Goal: Information Seeking & Learning: Learn about a topic

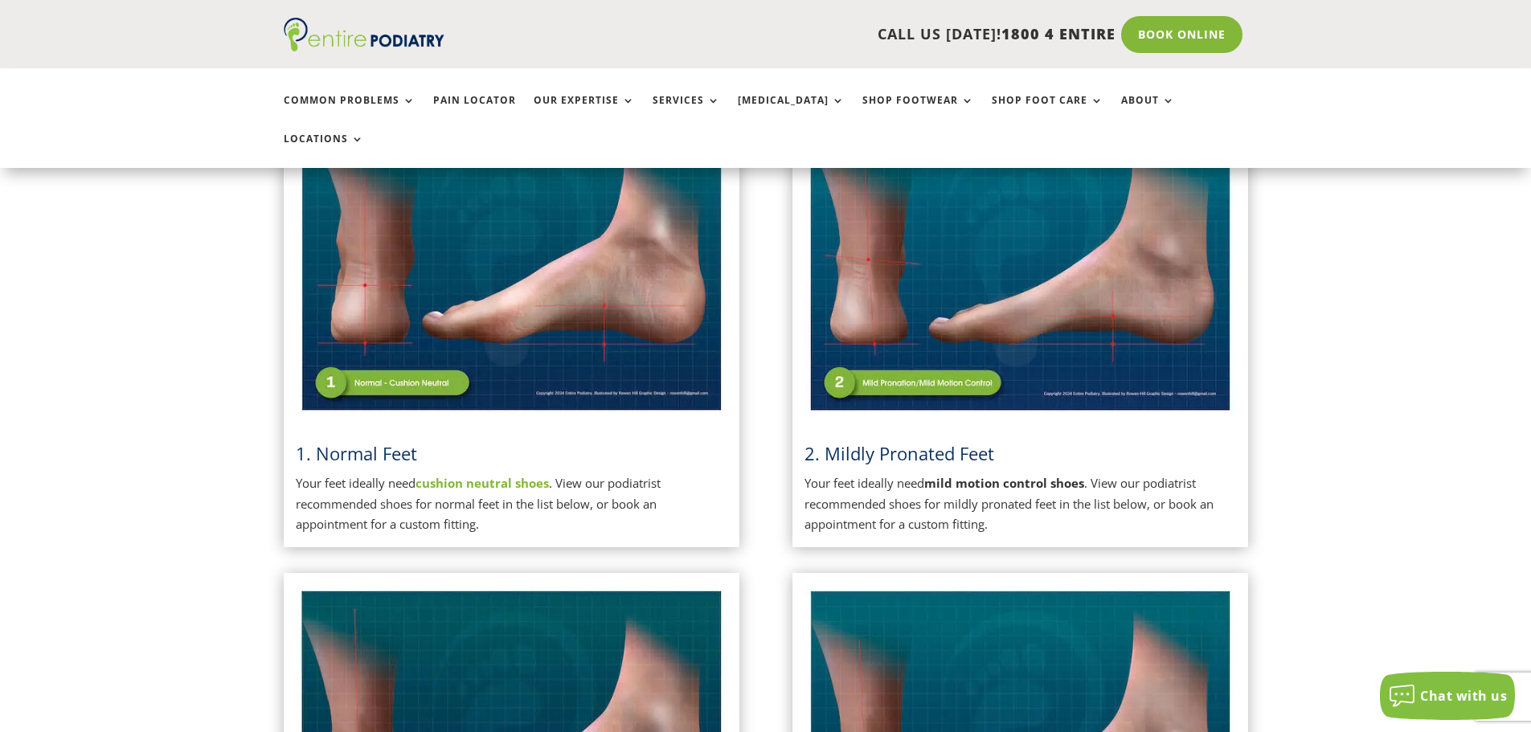
scroll to position [450, 0]
click at [935, 352] on img at bounding box center [1020, 265] width 432 height 305
click at [951, 442] on h3 "2. Mildly Pronated Feet" at bounding box center [1020, 458] width 432 height 33
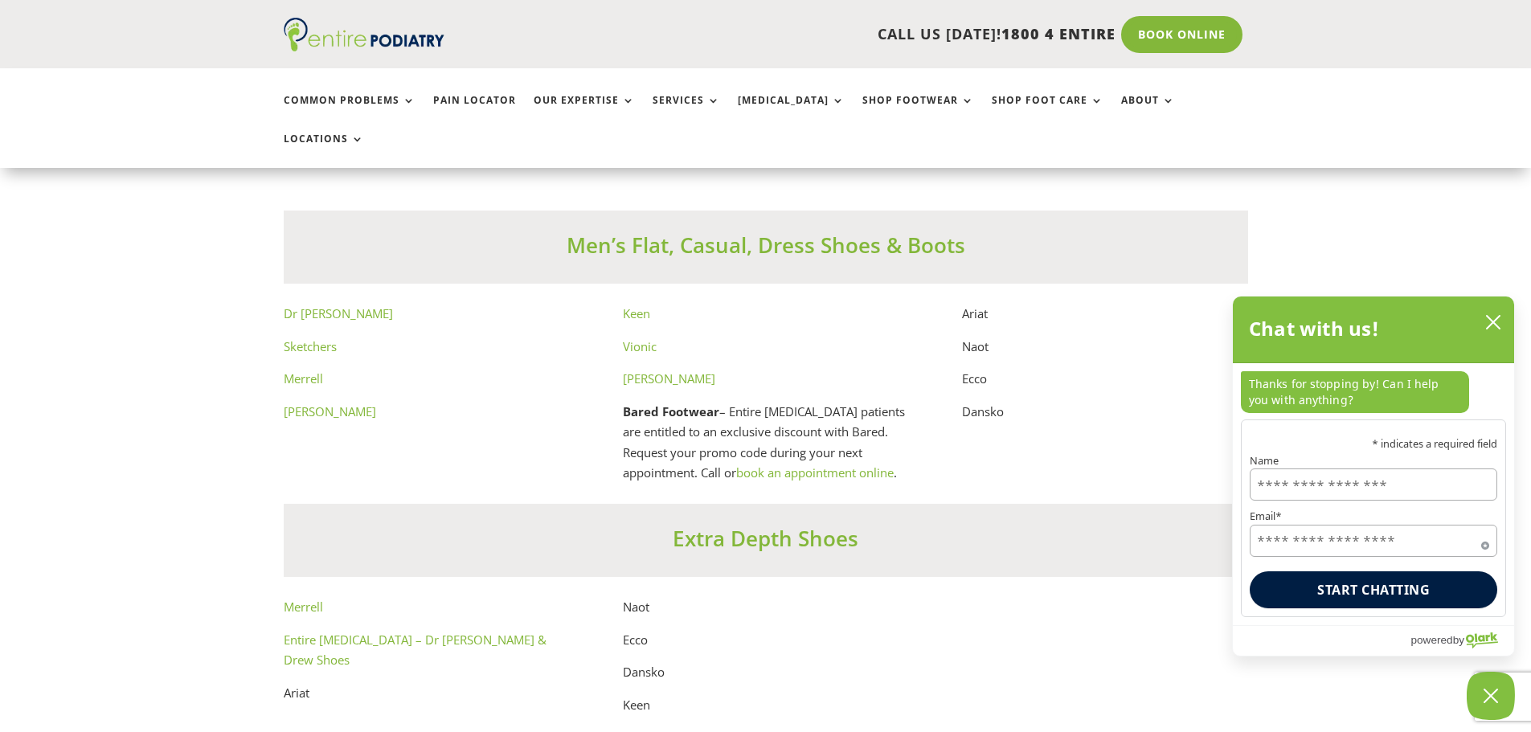
scroll to position [9128, 0]
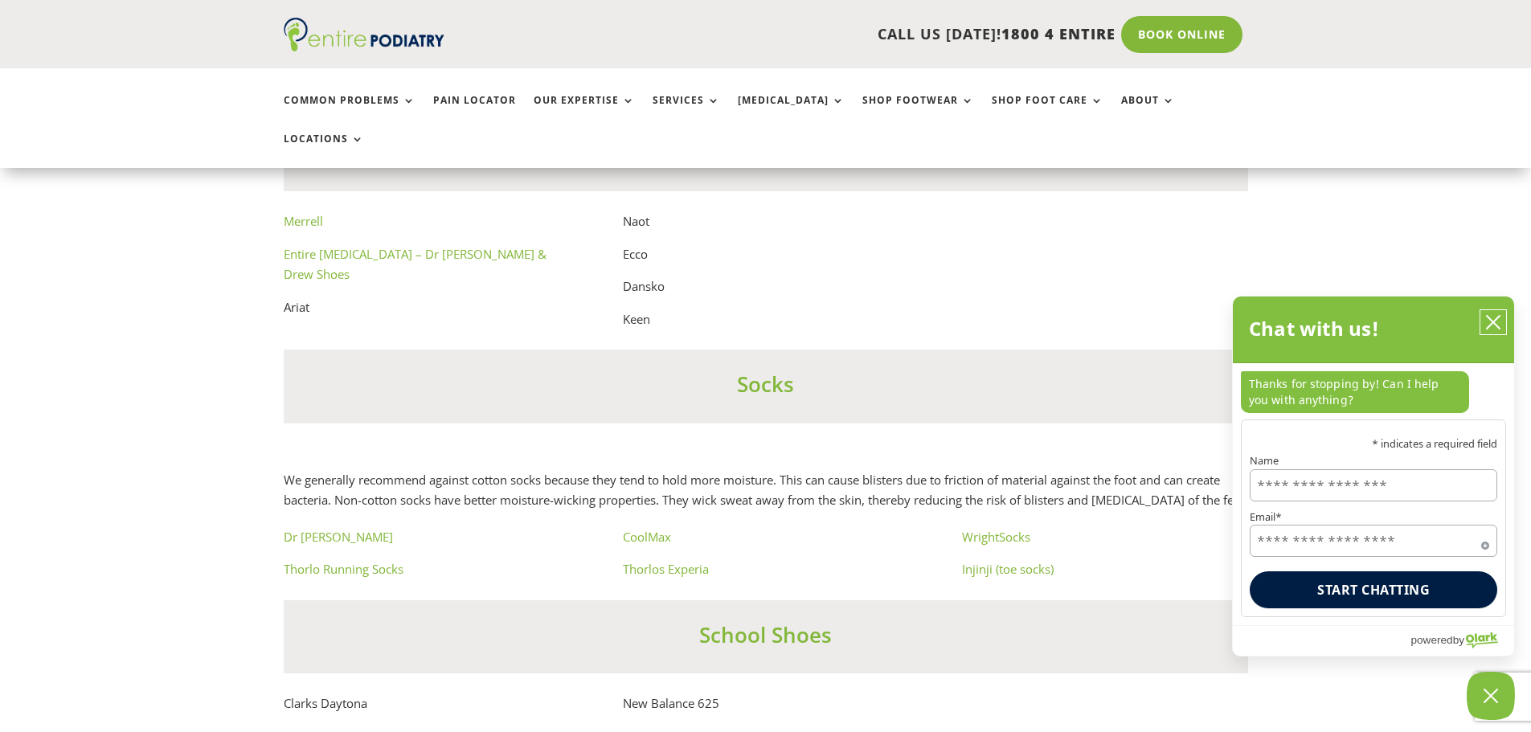
click at [1495, 325] on icon "close chatbox" at bounding box center [1493, 322] width 13 height 13
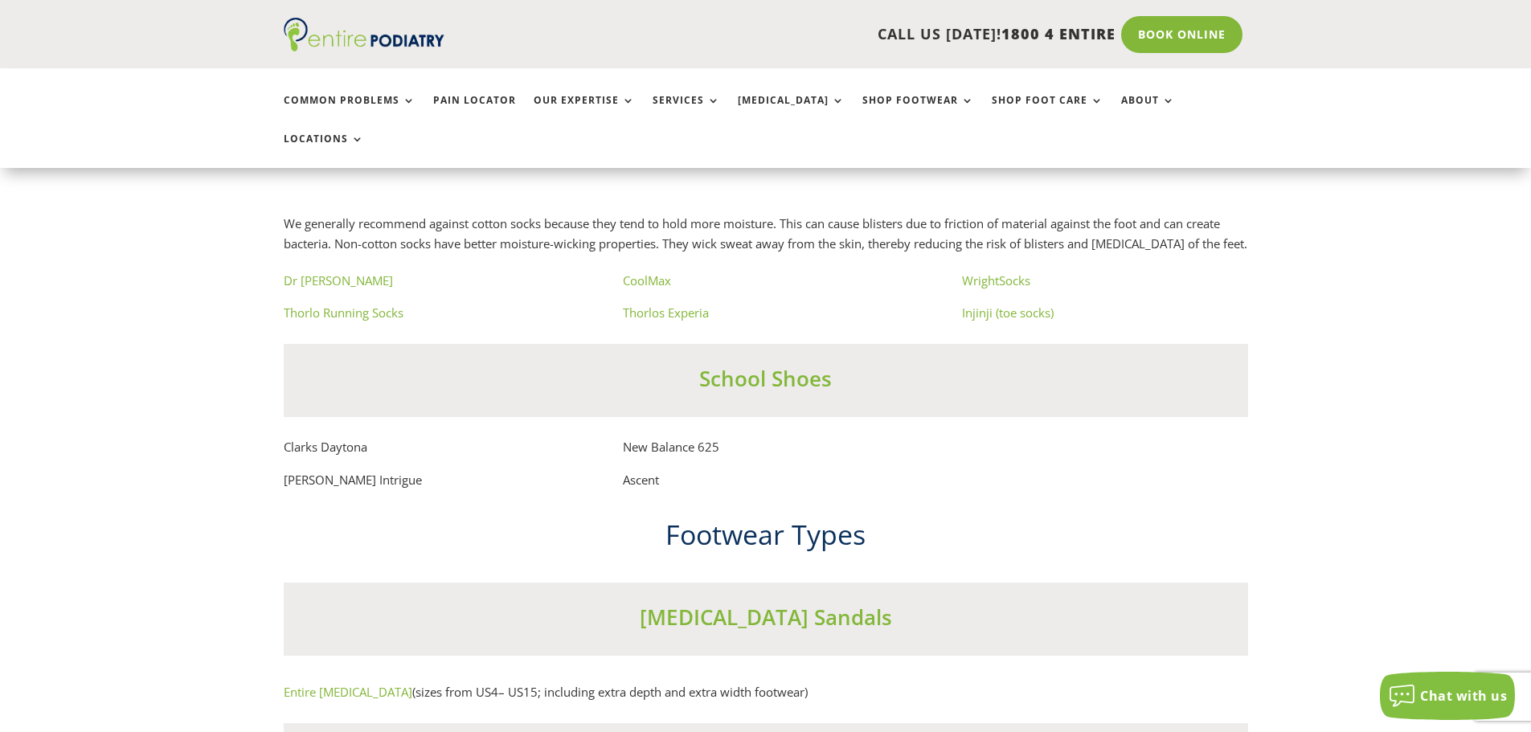
scroll to position [9385, 0]
drag, startPoint x: 718, startPoint y: 447, endPoint x: 617, endPoint y: 450, distance: 101.3
click at [617, 450] on div "Clarks Daytona [PERSON_NAME] Intrigue New Balance 625 Ascent" at bounding box center [766, 462] width 964 height 53
copy p "New Balance 625"
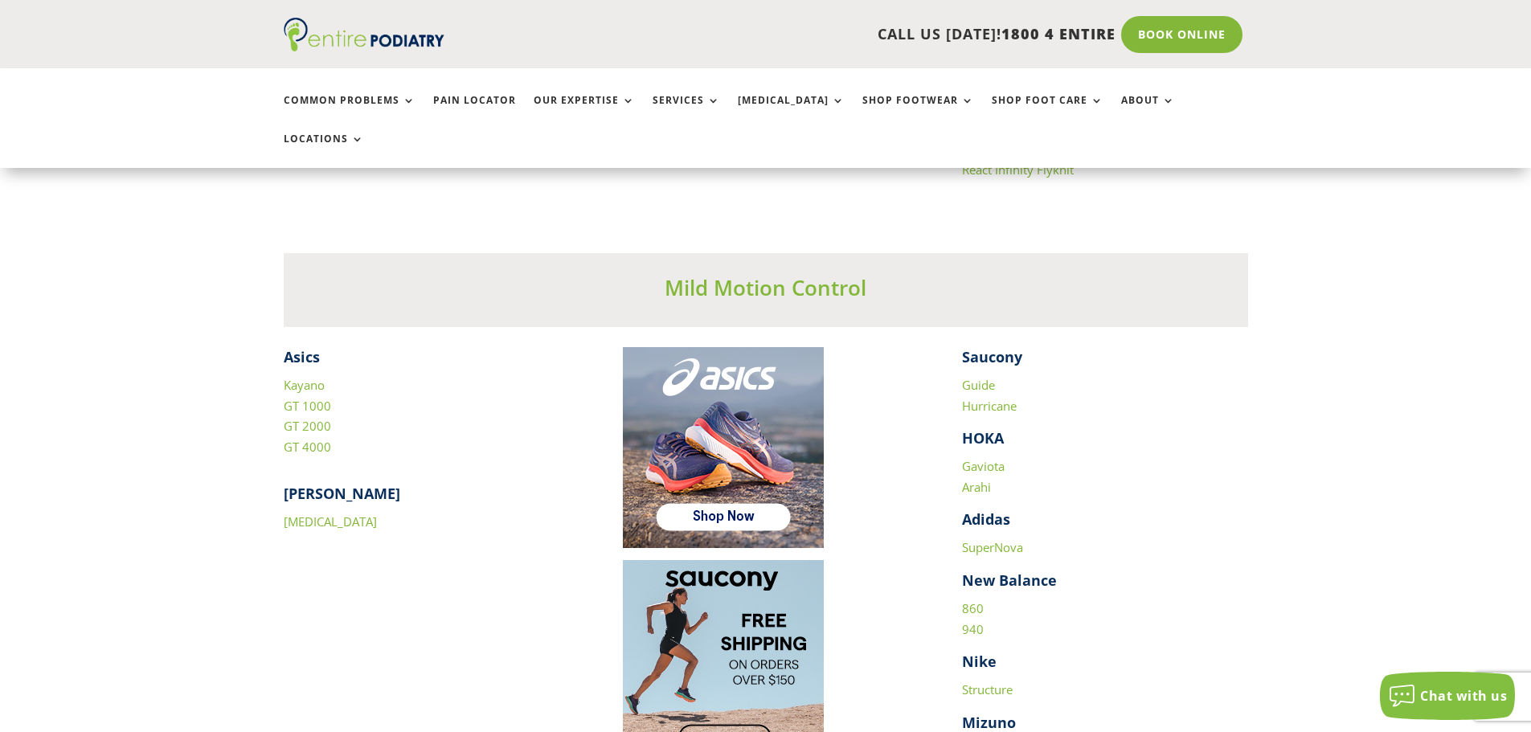
scroll to position [2121, 0]
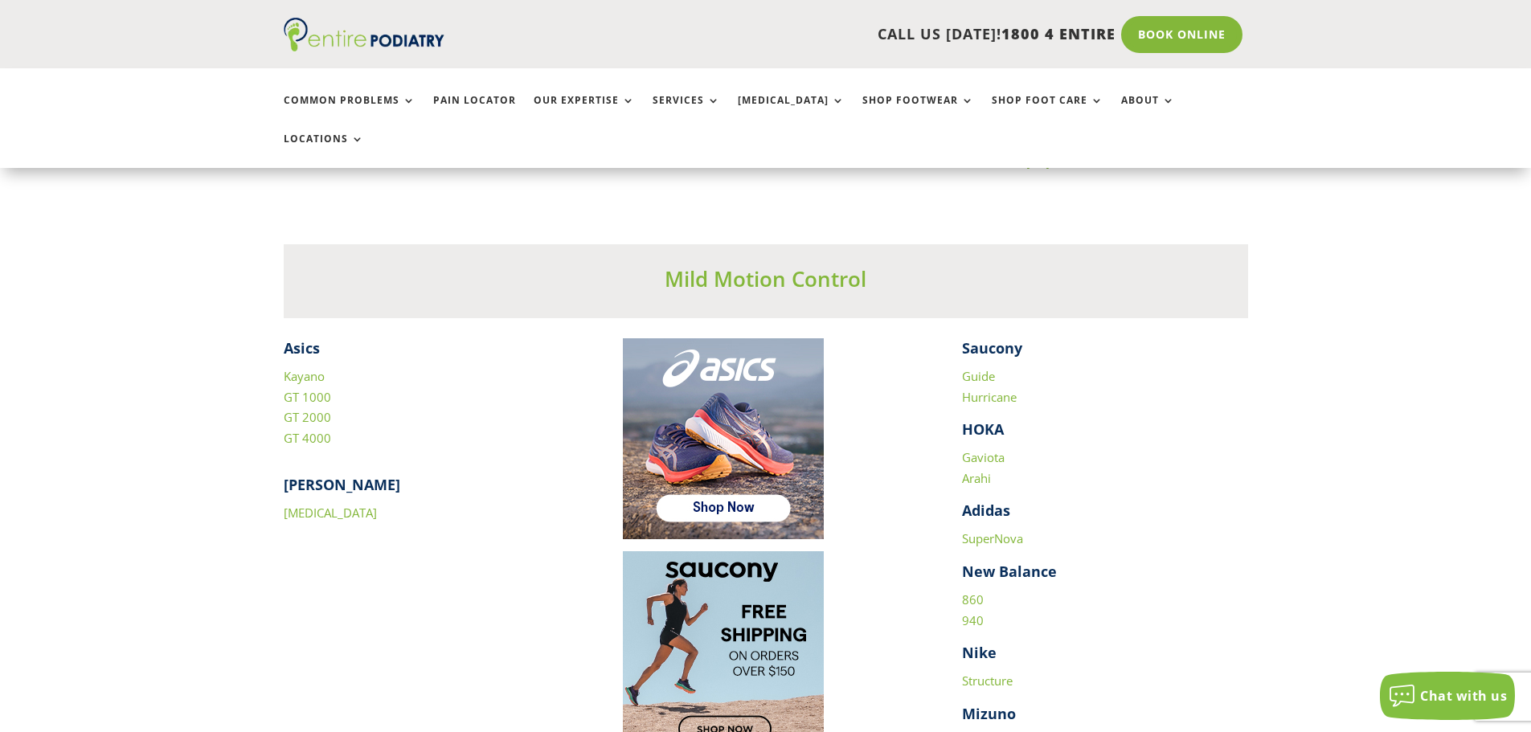
click at [973, 591] on link "860" at bounding box center [973, 599] width 22 height 16
click at [971, 612] on link "940" at bounding box center [973, 620] width 22 height 16
click at [967, 591] on link "860" at bounding box center [973, 599] width 22 height 16
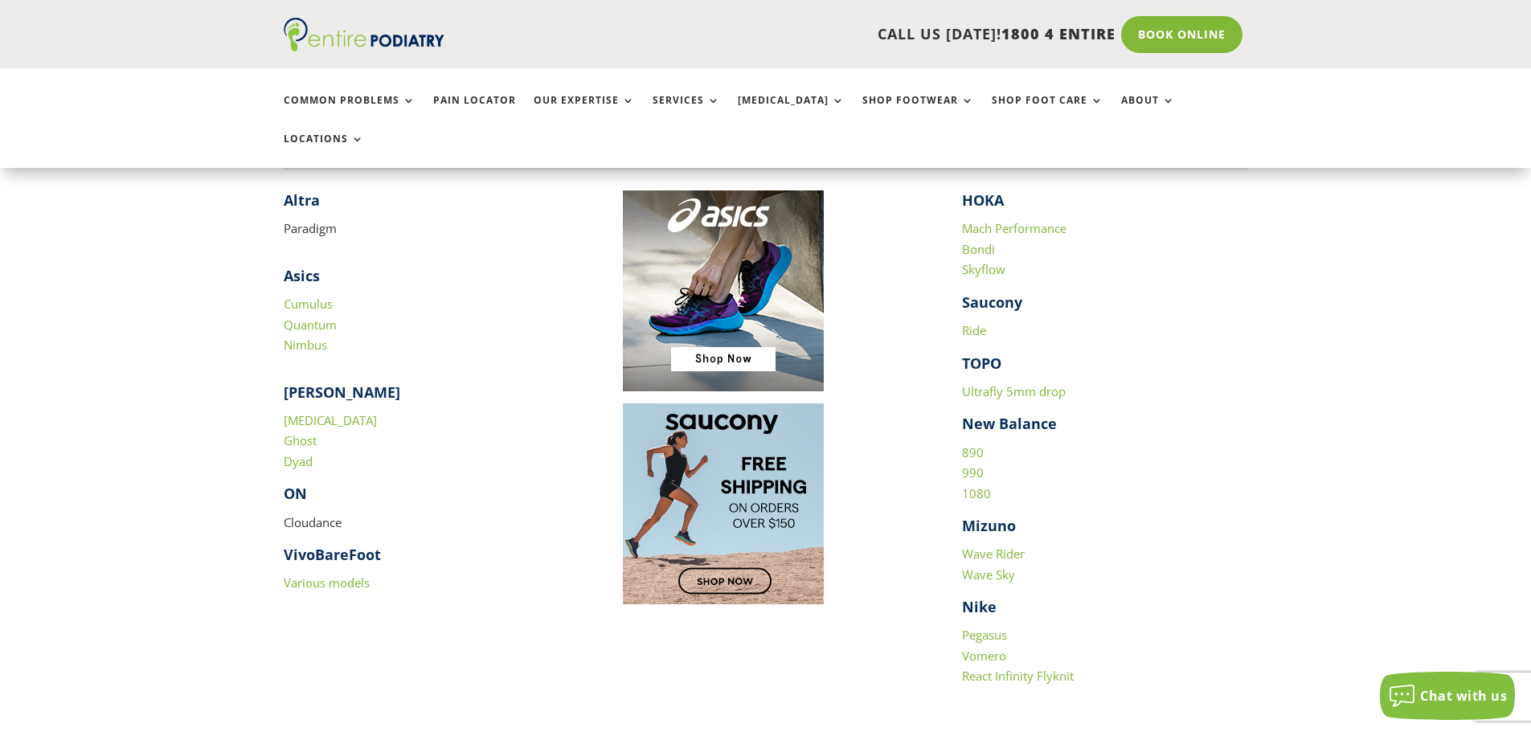
scroll to position [1607, 0]
click at [974, 485] on link "1080" at bounding box center [976, 493] width 29 height 16
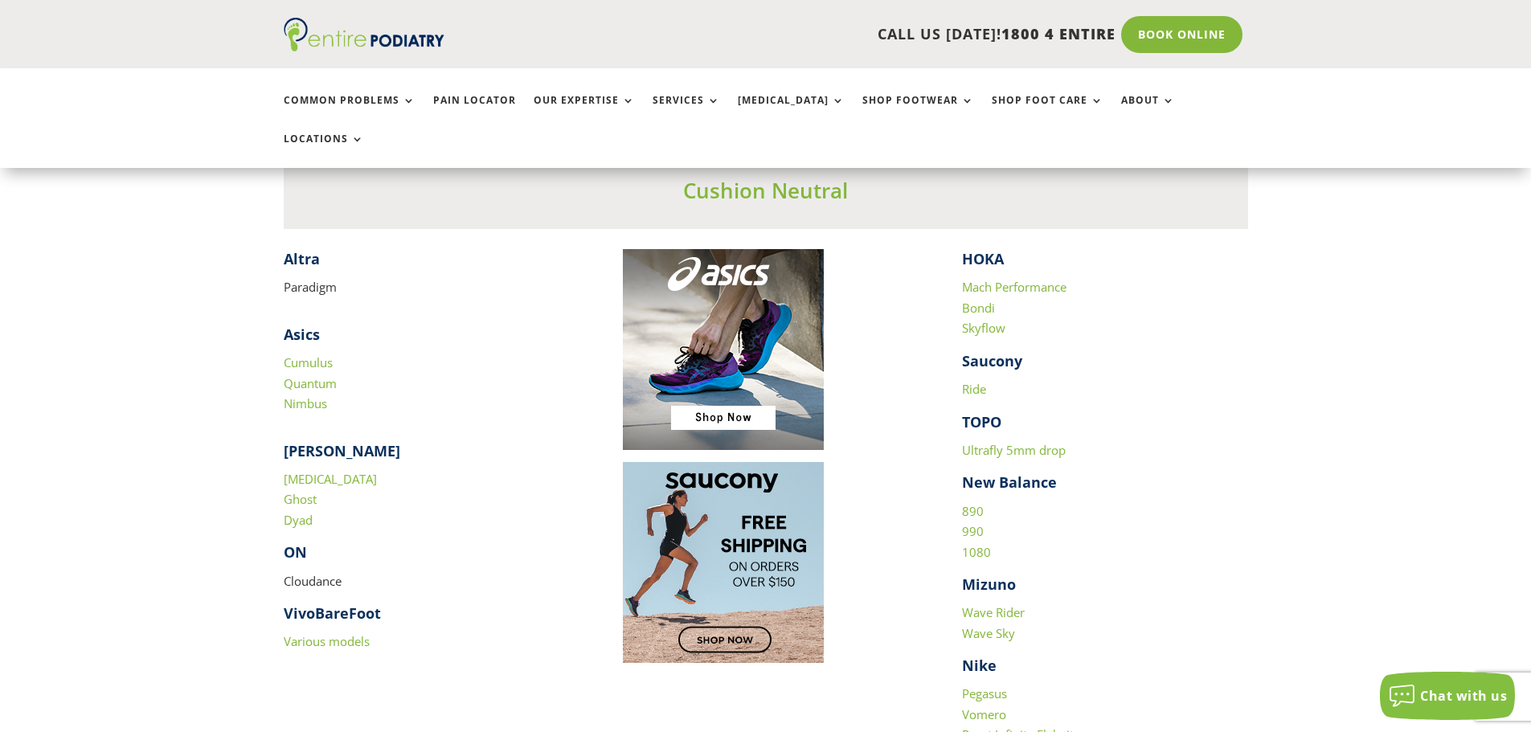
scroll to position [1543, 0]
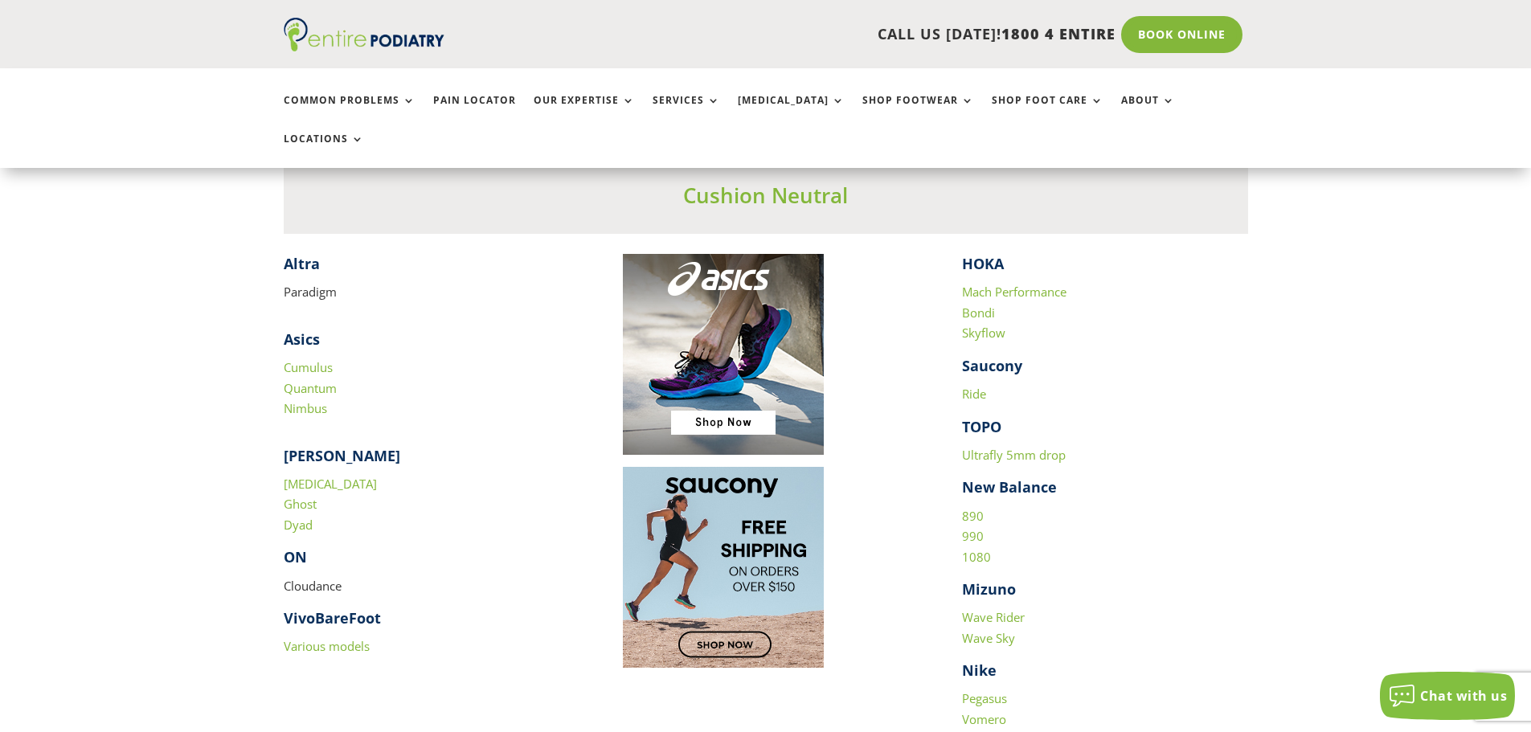
click at [985, 305] on link "Bondi" at bounding box center [978, 313] width 33 height 16
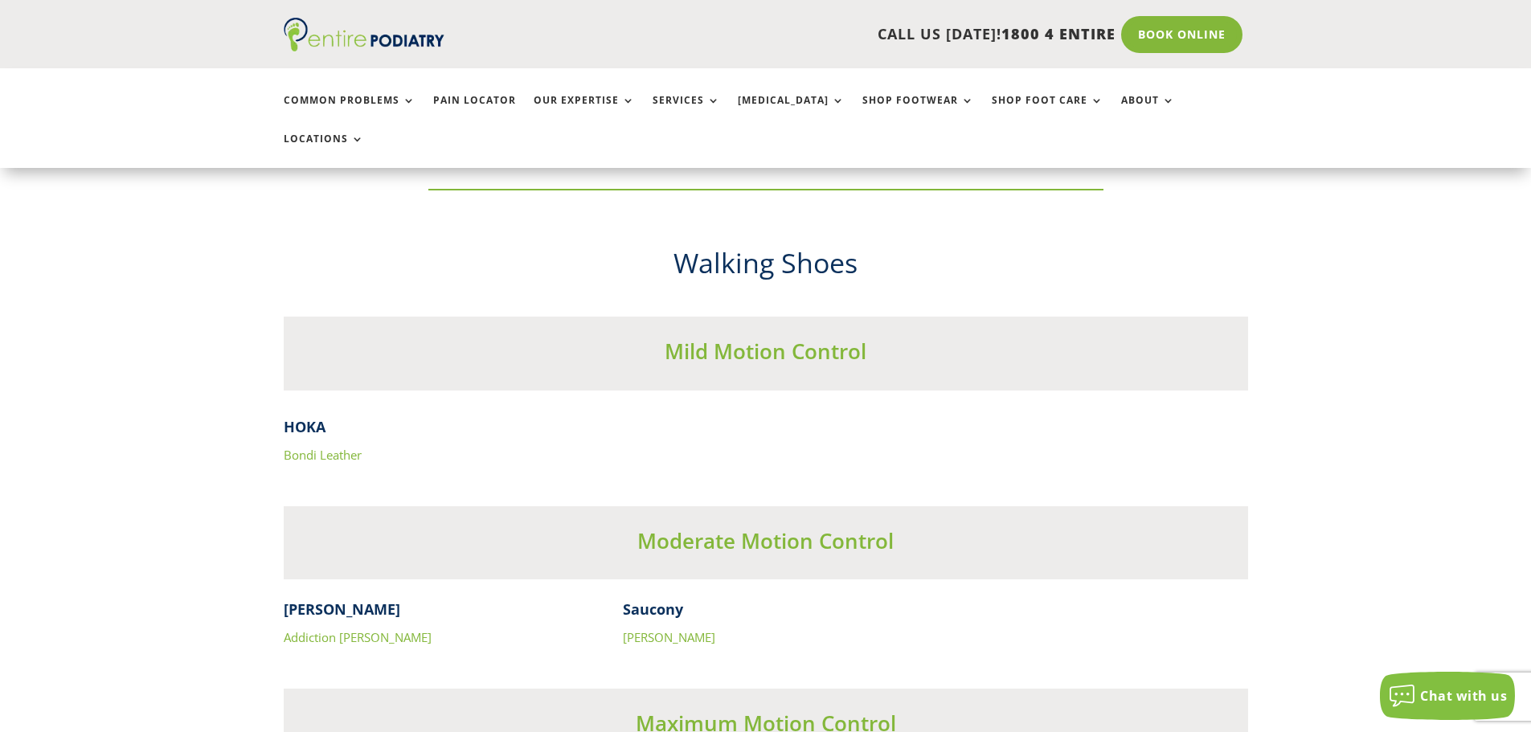
scroll to position [4820, 0]
click at [318, 446] on link "Bondi Leather" at bounding box center [323, 454] width 78 height 16
click at [638, 628] on link "[PERSON_NAME]" at bounding box center [669, 636] width 92 height 16
click at [339, 628] on link "Addiction [PERSON_NAME]" at bounding box center [358, 636] width 148 height 16
